Goal: Complete application form

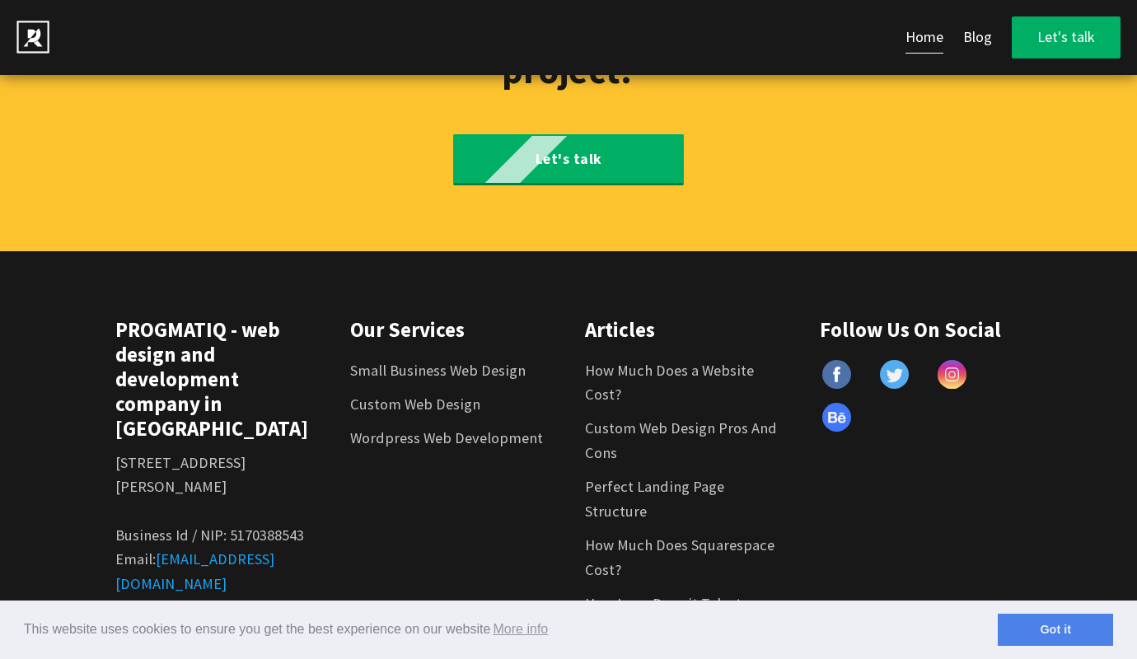
scroll to position [9869, 0]
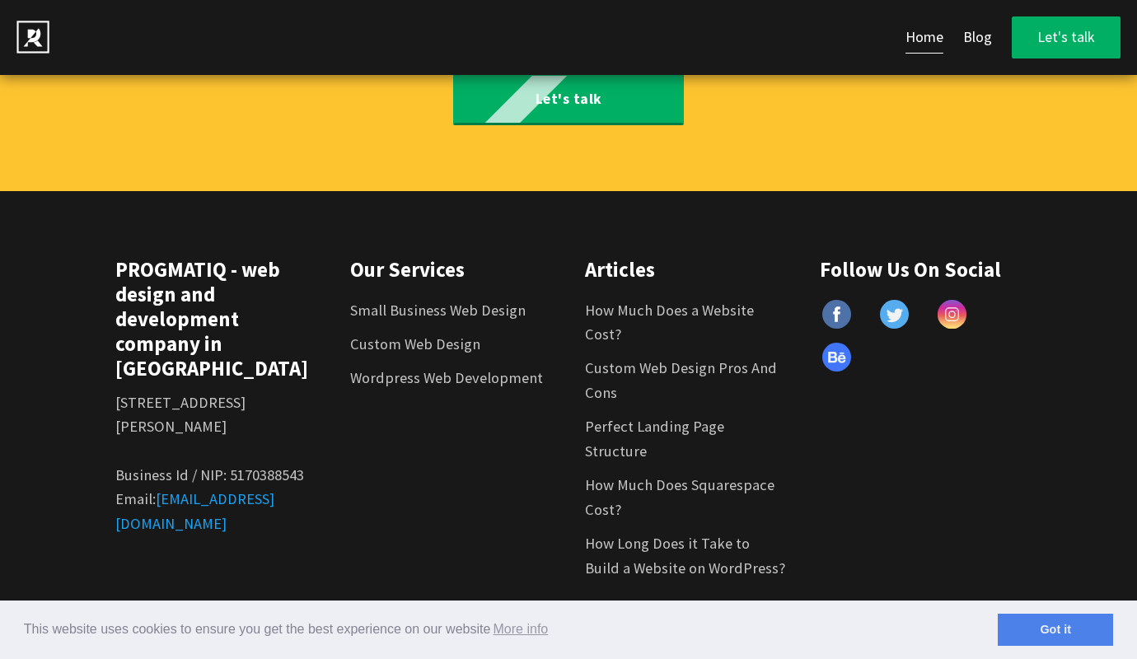
click at [1055, 629] on link "Got it" at bounding box center [1055, 630] width 115 height 33
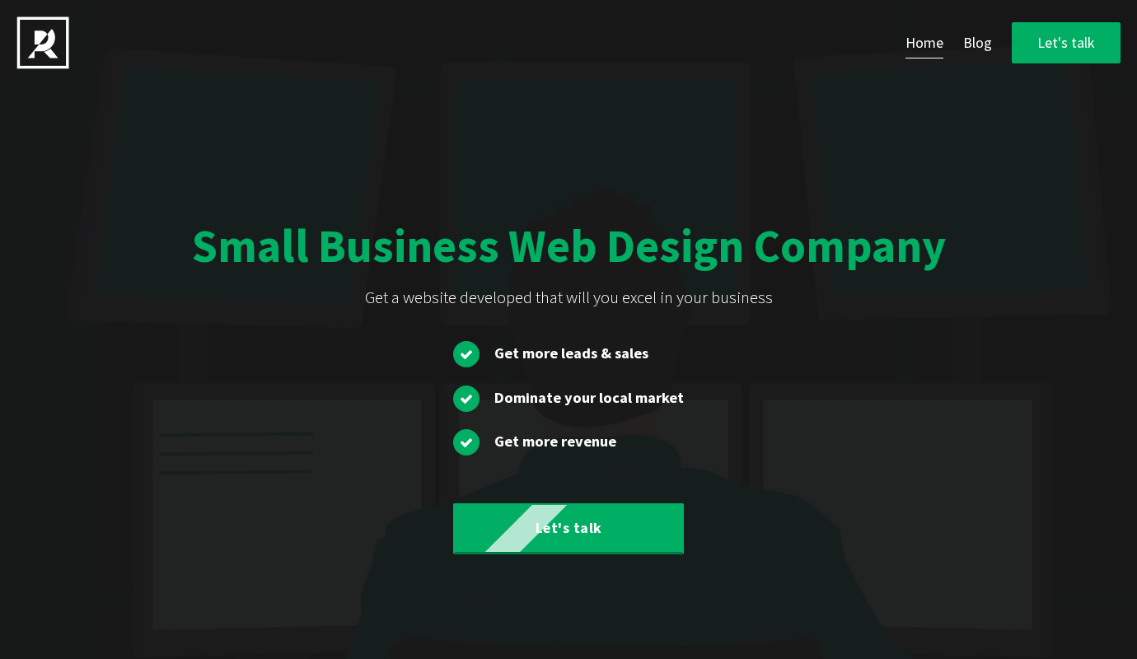
scroll to position [9868, 0]
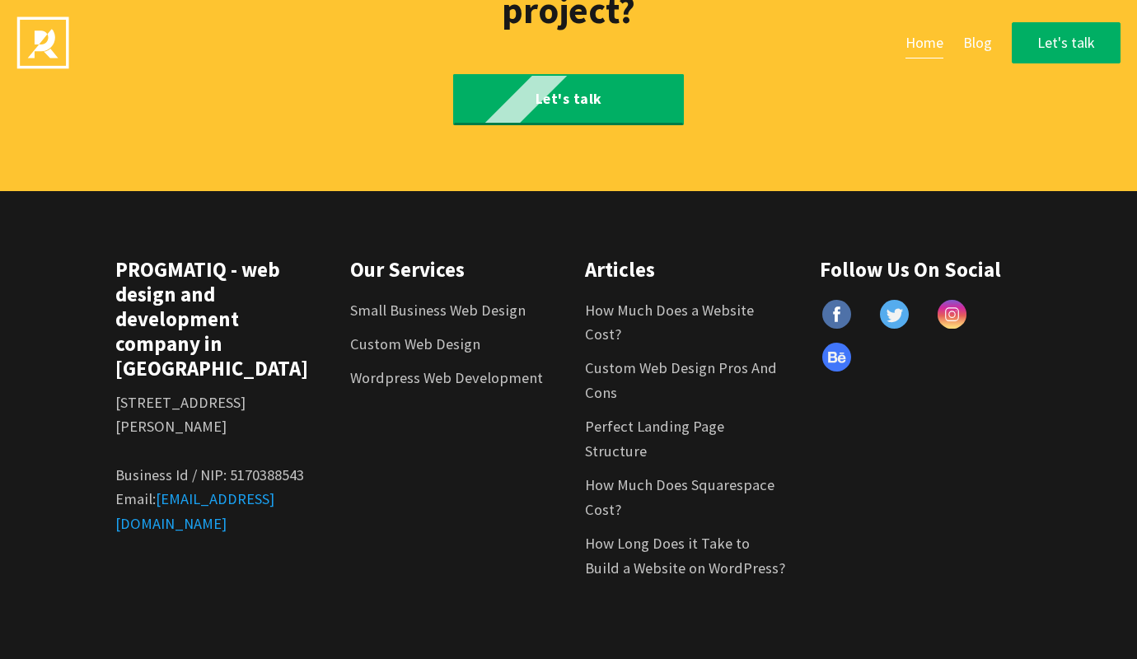
type input "e"
type textarea "e"
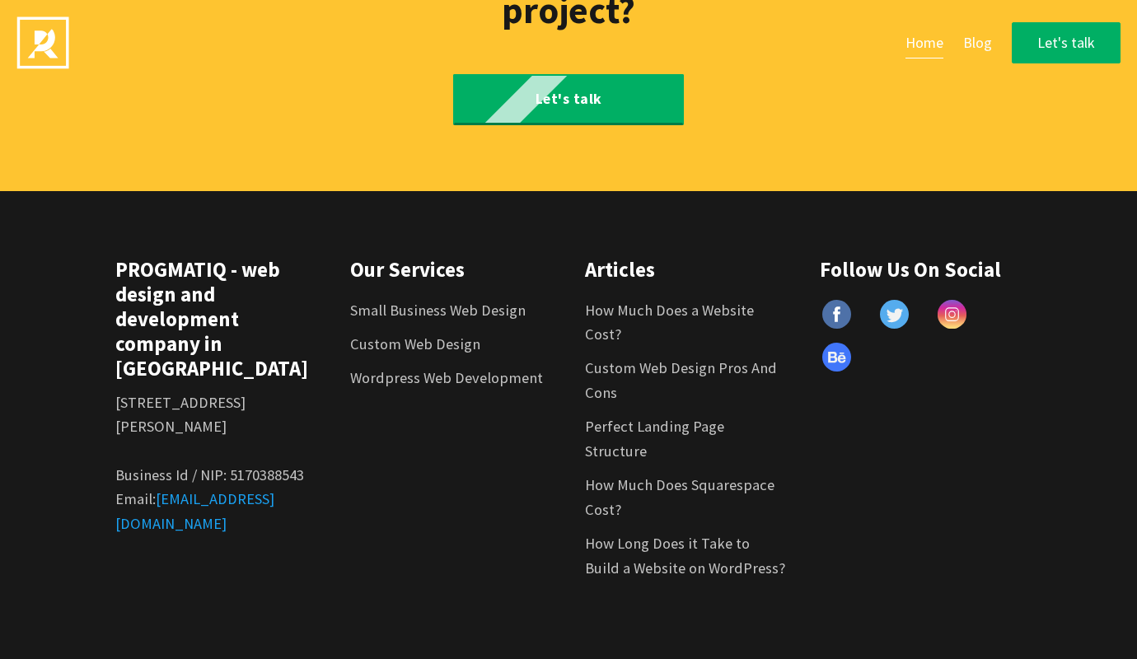
select select "2"
type input "Mariusz Ryfel"
type input "mariusz.ryfel@social4you.com.pl"
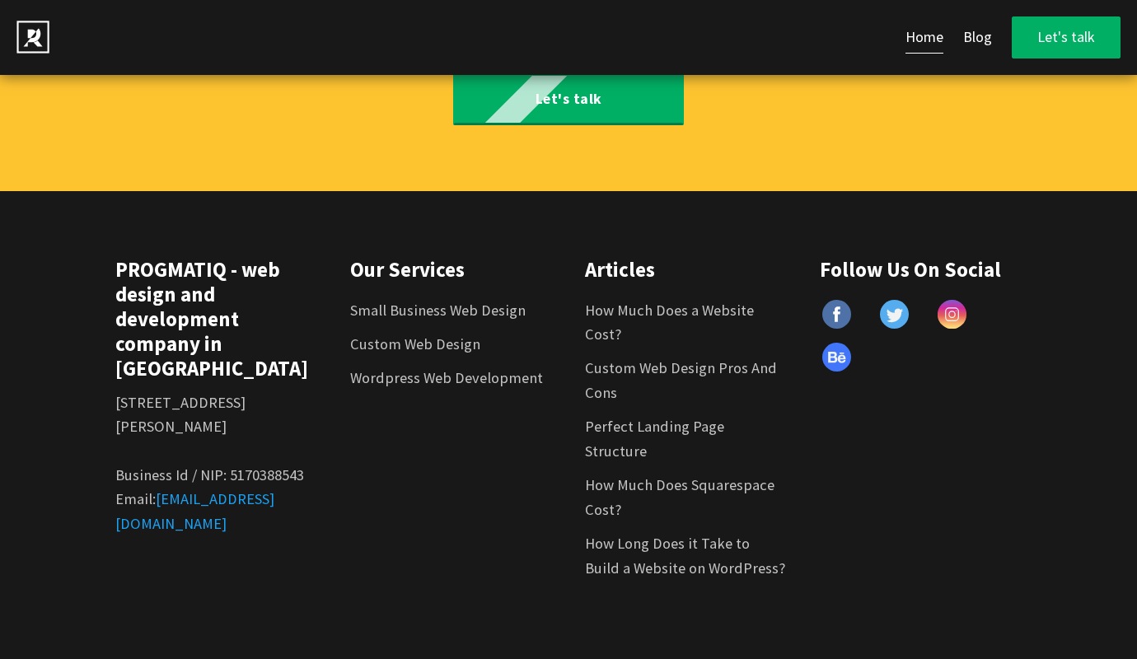
type textarea "Dzien dobry, prowadze firmowe social media w super cenie. Tworze tresci oraz ka…"
